Goal: Task Accomplishment & Management: Manage account settings

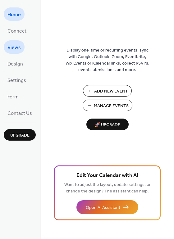
click at [14, 49] on span "Views" at bounding box center [13, 48] width 13 height 10
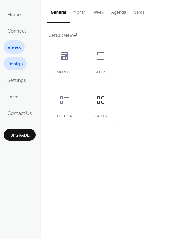
click at [18, 61] on span "Design" at bounding box center [15, 64] width 16 height 10
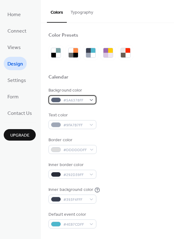
click at [90, 99] on div "#5A6378FF" at bounding box center [72, 99] width 48 height 9
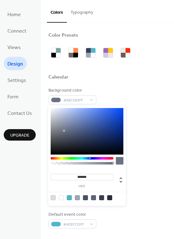
click at [64, 131] on div at bounding box center [87, 131] width 73 height 47
click at [58, 130] on div at bounding box center [87, 131] width 73 height 47
click at [57, 128] on div at bounding box center [87, 131] width 73 height 47
click at [54, 126] on div at bounding box center [87, 131] width 73 height 47
click at [54, 122] on div at bounding box center [87, 131] width 73 height 47
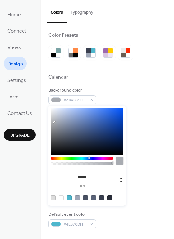
type input "*******"
click at [54, 118] on div at bounding box center [87, 131] width 73 height 47
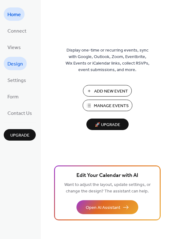
drag, startPoint x: 13, startPoint y: 67, endPoint x: 13, endPoint y: 71, distance: 3.4
click at [13, 67] on span "Design" at bounding box center [15, 64] width 16 height 10
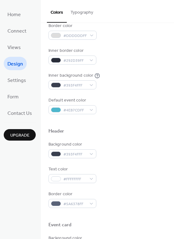
scroll to position [124, 0]
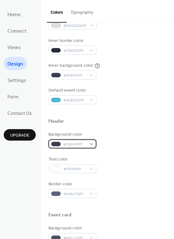
click at [91, 144] on div "#393F4FFF" at bounding box center [72, 143] width 48 height 9
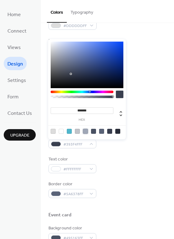
click at [85, 132] on div at bounding box center [85, 131] width 5 height 5
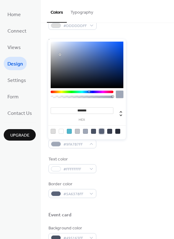
click at [100, 132] on div at bounding box center [101, 131] width 5 height 5
click at [111, 132] on div at bounding box center [109, 131] width 5 height 5
type input "*******"
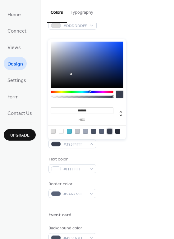
click at [132, 147] on div "Background color #393F4FFF" at bounding box center [107, 139] width 118 height 17
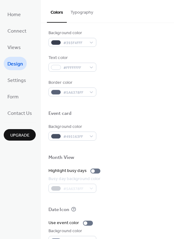
scroll to position [266, 0]
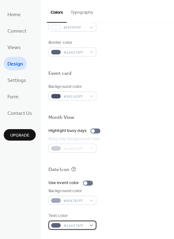
click at [90, 225] on div "#5A6378FF" at bounding box center [72, 225] width 48 height 9
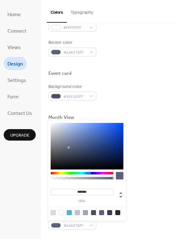
click at [60, 213] on div at bounding box center [61, 212] width 5 height 5
type input "*******"
click at [144, 157] on div at bounding box center [107, 160] width 118 height 14
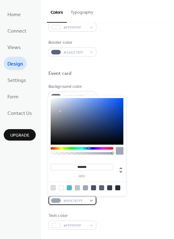
click at [91, 202] on div "#9FA7B7FF" at bounding box center [72, 200] width 48 height 9
click at [102, 189] on div at bounding box center [101, 187] width 5 height 5
type input "*******"
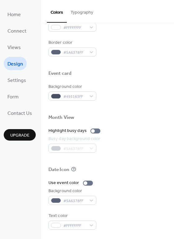
click at [143, 186] on div "Use event color" at bounding box center [107, 183] width 118 height 7
click at [128, 43] on div "Border color #5A6378FF" at bounding box center [107, 47] width 118 height 17
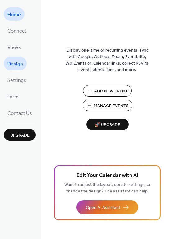
click at [25, 63] on link "Design" at bounding box center [15, 63] width 23 height 13
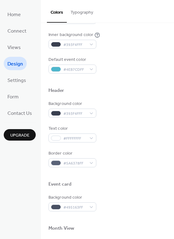
scroll to position [155, 0]
click at [90, 207] on div "#495163FF" at bounding box center [72, 206] width 48 height 9
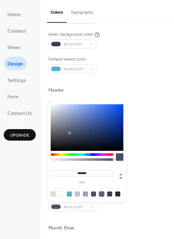
click at [102, 194] on div at bounding box center [101, 194] width 5 height 5
type input "*******"
click at [136, 215] on div at bounding box center [107, 218] width 118 height 14
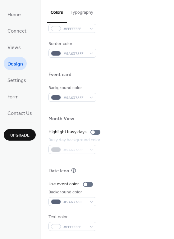
scroll to position [266, 0]
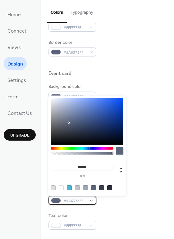
click at [91, 201] on div "#5A6378FF" at bounding box center [72, 200] width 48 height 9
type input "*******"
click at [63, 124] on div at bounding box center [87, 121] width 73 height 47
click at [149, 205] on div "Use event color Background color #5F6572FF Text color #FFFFFFFF" at bounding box center [107, 205] width 118 height 50
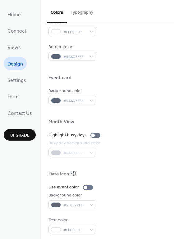
scroll to position [262, 0]
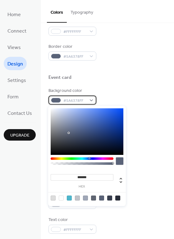
click at [89, 103] on div "#5A6378FF" at bounding box center [72, 100] width 48 height 9
click at [110, 199] on div at bounding box center [109, 198] width 5 height 5
type input "*******"
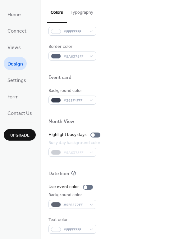
click at [158, 86] on div at bounding box center [107, 85] width 118 height 5
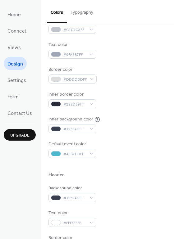
scroll to position [69, 0]
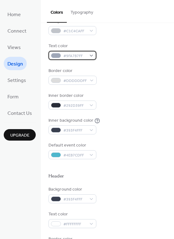
click at [91, 56] on div "#9FA7B7FF" at bounding box center [72, 55] width 48 height 9
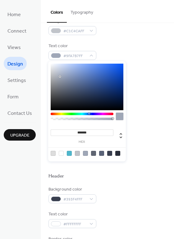
click at [53, 152] on div at bounding box center [53, 153] width 5 height 5
type input "*******"
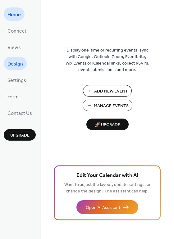
click at [18, 63] on span "Design" at bounding box center [15, 64] width 16 height 10
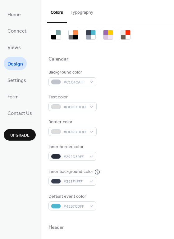
scroll to position [22, 0]
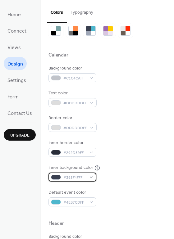
click at [89, 177] on div "#393F4FFF" at bounding box center [72, 177] width 48 height 9
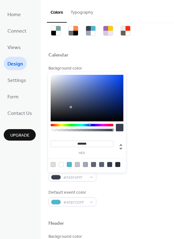
click at [119, 165] on div at bounding box center [117, 164] width 5 height 5
type input "*******"
click at [119, 165] on div at bounding box center [117, 164] width 5 height 5
click at [139, 173] on div "Inner background color #292D39FF" at bounding box center [107, 173] width 118 height 17
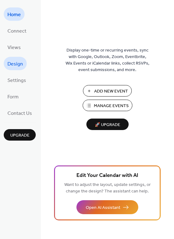
click at [15, 69] on span "Design" at bounding box center [15, 64] width 16 height 10
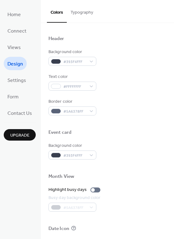
scroll to position [207, 0]
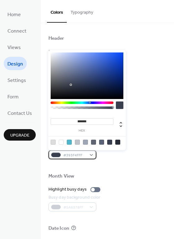
click at [90, 156] on div "#393F4FFF" at bounding box center [72, 154] width 48 height 9
click at [118, 143] on div at bounding box center [117, 142] width 5 height 5
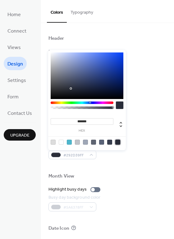
click at [121, 96] on div at bounding box center [87, 76] width 73 height 47
type input "*******"
click at [121, 97] on div at bounding box center [87, 76] width 73 height 47
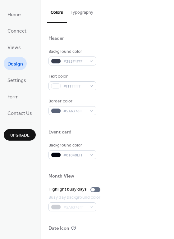
click at [164, 164] on div at bounding box center [107, 166] width 118 height 14
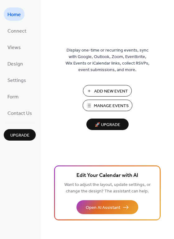
click at [172, 33] on div "Display one-time or recurring events, sync with Google, Outlook, Zoom, Eventbri…" at bounding box center [107, 129] width 133 height 219
click at [13, 66] on span "Design" at bounding box center [15, 64] width 16 height 10
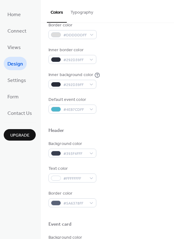
scroll to position [115, 0]
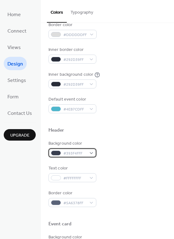
click at [92, 154] on div "#393F4FFF" at bounding box center [72, 153] width 48 height 9
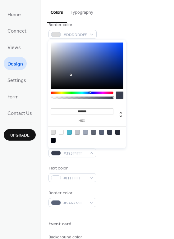
click at [117, 132] on div at bounding box center [117, 132] width 5 height 5
click at [120, 85] on div at bounding box center [87, 66] width 73 height 47
click at [121, 86] on div at bounding box center [87, 66] width 73 height 47
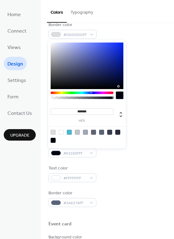
type input "*******"
click at [122, 88] on div at bounding box center [87, 66] width 73 height 47
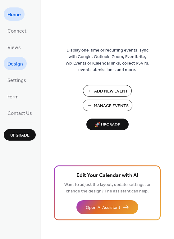
click at [11, 66] on span "Design" at bounding box center [15, 64] width 16 height 10
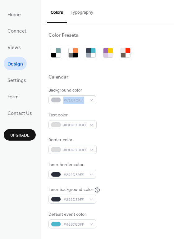
drag, startPoint x: 172, startPoint y: 89, endPoint x: 172, endPoint y: 98, distance: 9.3
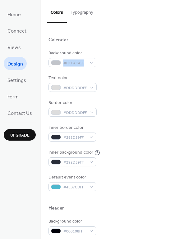
scroll to position [33, 0]
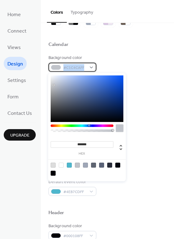
click at [89, 67] on div "#C1C4CAFF" at bounding box center [72, 67] width 48 height 9
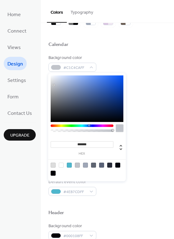
click at [61, 165] on div at bounding box center [61, 165] width 5 height 5
type input "*******"
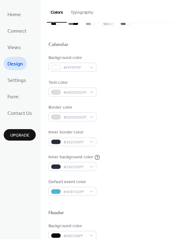
click at [145, 142] on div "Inner border color #292D39FF" at bounding box center [107, 137] width 118 height 17
click at [92, 118] on div "#DDDDDDFF" at bounding box center [72, 116] width 48 height 9
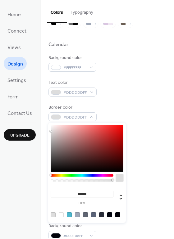
click at [80, 215] on div at bounding box center [77, 215] width 5 height 5
type input "*******"
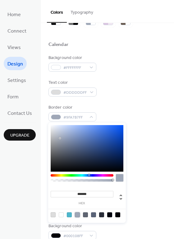
click at [150, 142] on div "Inner border color #292D39FF" at bounding box center [107, 137] width 118 height 17
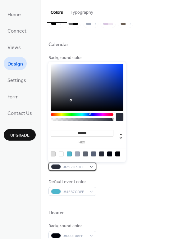
click at [91, 167] on div "#292D39FF" at bounding box center [72, 166] width 48 height 9
click at [79, 154] on div at bounding box center [77, 154] width 5 height 5
type input "*******"
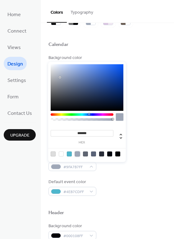
click at [113, 181] on div "Default event color #4EB7CDFF" at bounding box center [107, 187] width 118 height 17
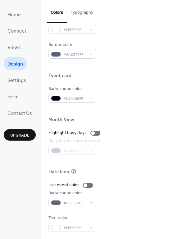
scroll to position [266, 0]
